Goal: Transaction & Acquisition: Obtain resource

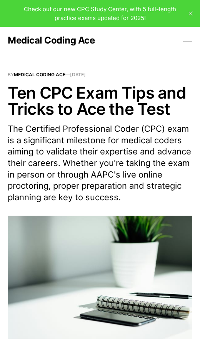
click at [190, 43] on button at bounding box center [188, 41] width 12 height 12
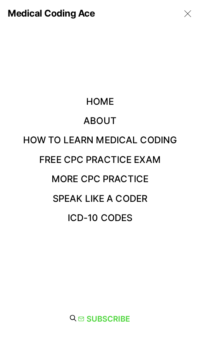
click at [57, 159] on link "Free CPC Practice Exam" at bounding box center [100, 159] width 122 height 11
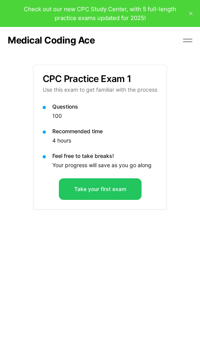
click at [121, 188] on button "Take your first exam" at bounding box center [100, 189] width 83 height 22
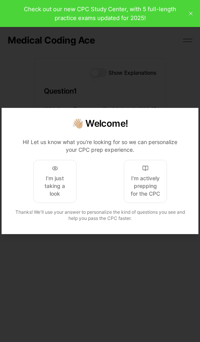
click at [47, 186] on div "I'm just taking a look" at bounding box center [55, 185] width 30 height 23
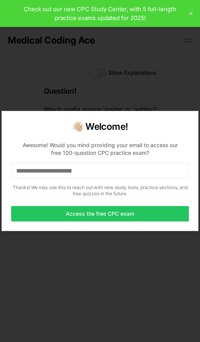
click at [46, 271] on div at bounding box center [100, 171] width 200 height 342
click at [30, 212] on button "Access the free CPC exam" at bounding box center [100, 213] width 178 height 15
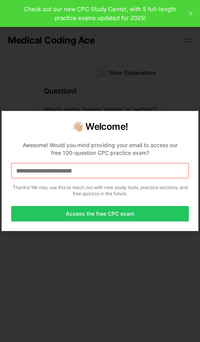
click at [32, 216] on button "Access the free CPC exam" at bounding box center [100, 213] width 178 height 15
click at [51, 268] on div at bounding box center [100, 171] width 200 height 342
click at [106, 168] on input at bounding box center [100, 170] width 178 height 15
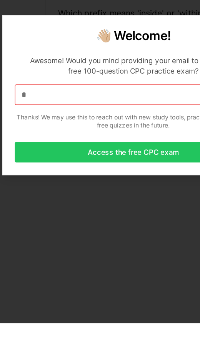
scroll to position [14, 0]
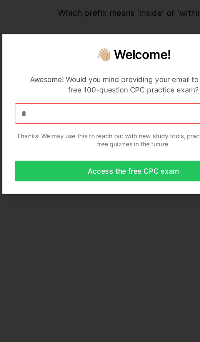
click at [84, 227] on div at bounding box center [100, 171] width 200 height 342
click at [33, 163] on input "*" at bounding box center [100, 170] width 178 height 15
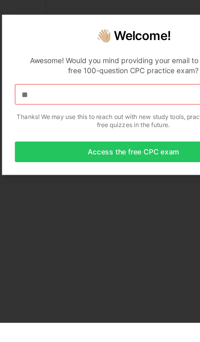
scroll to position [29, 0]
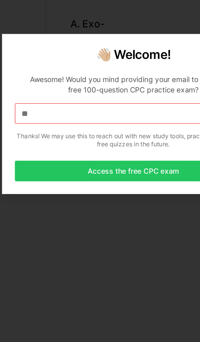
click at [31, 163] on input "**" at bounding box center [100, 170] width 178 height 15
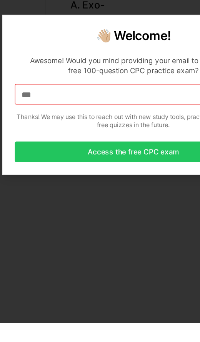
scroll to position [43, 0]
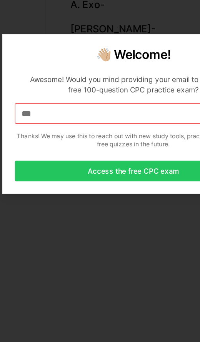
click at [42, 208] on div at bounding box center [100, 171] width 200 height 342
click at [34, 163] on input "***" at bounding box center [100, 170] width 178 height 15
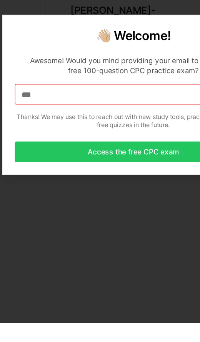
click at [26, 206] on button "Access the free CPC exam" at bounding box center [100, 213] width 178 height 15
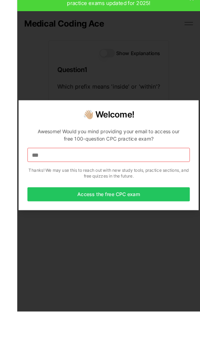
scroll to position [72, 0]
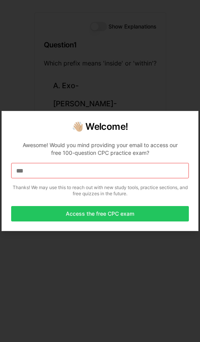
click at [45, 159] on p "Awesome! Would you mind providing your email to access our free 100-question CP…" at bounding box center [100, 167] width 178 height 65
click at [56, 172] on input "***" at bounding box center [100, 170] width 178 height 15
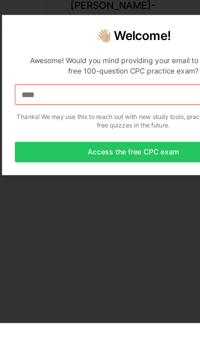
scroll to position [86, 0]
